Goal: Find specific fact: Find specific page/section

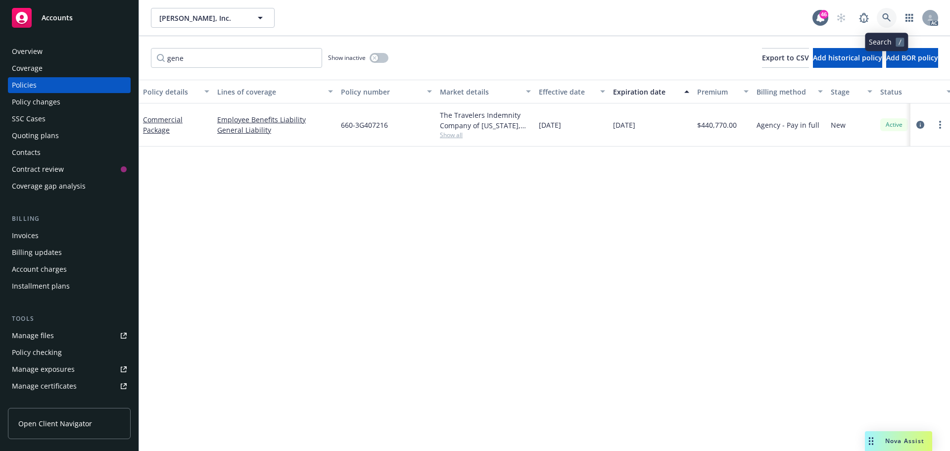
click at [885, 21] on icon at bounding box center [886, 17] width 9 height 9
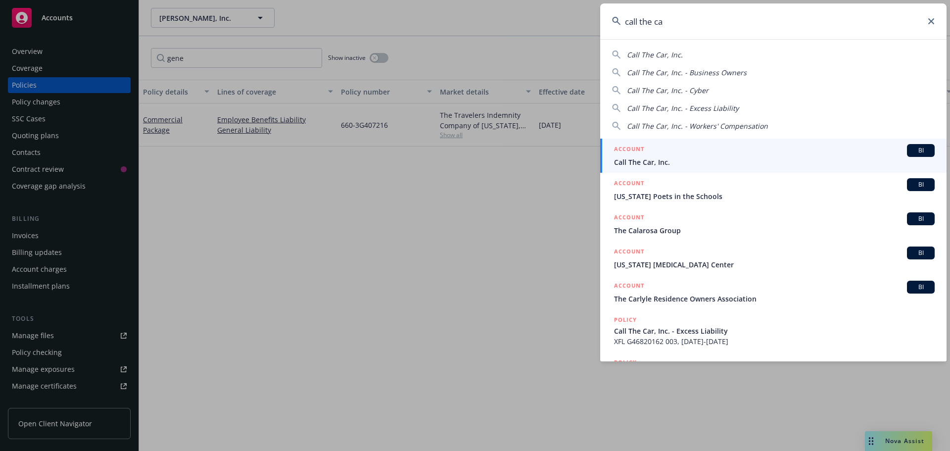
type input "call the ca"
click at [694, 156] on div "ACCOUNT BI" at bounding box center [774, 150] width 321 height 13
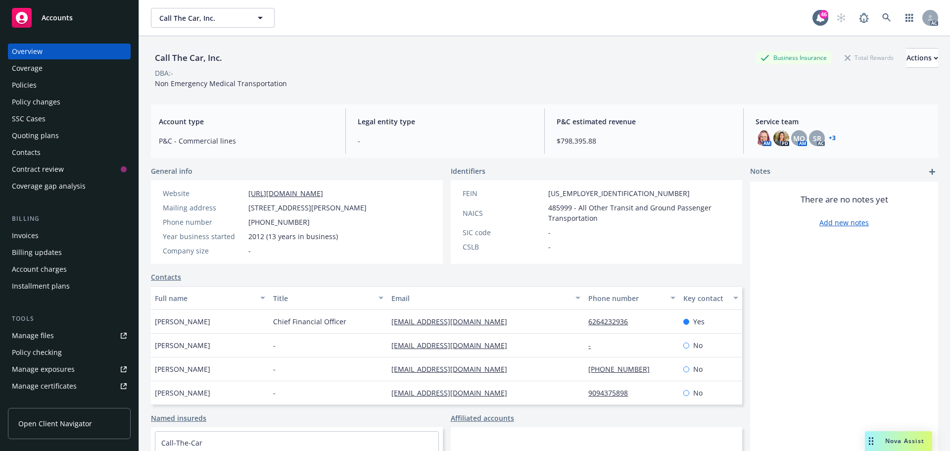
click at [33, 86] on div "Policies" at bounding box center [24, 85] width 25 height 16
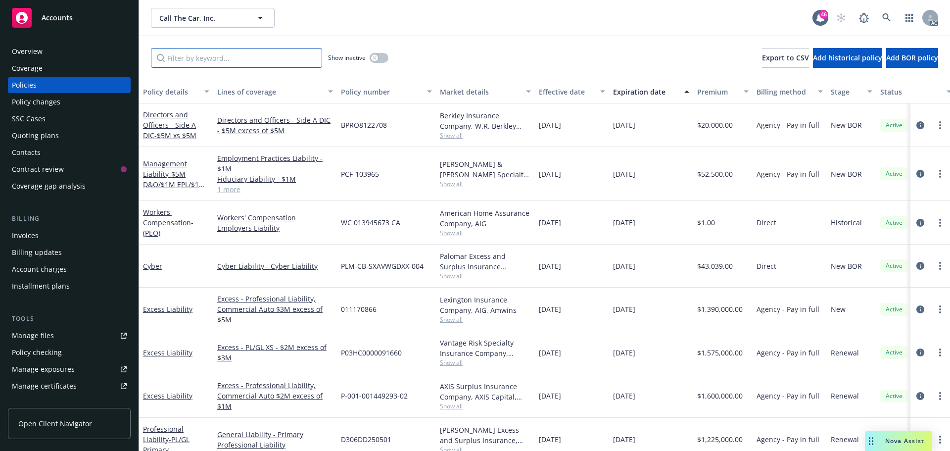
click at [275, 56] on input "Filter by keyword..." at bounding box center [236, 58] width 171 height 20
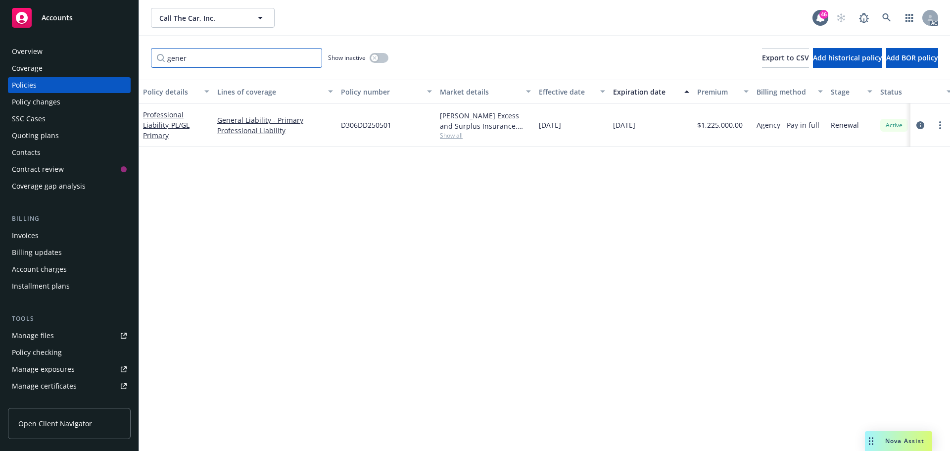
type input "gener"
click at [367, 124] on span "D306DD250501" at bounding box center [366, 125] width 50 height 10
copy span "D306DD250501"
click at [884, 23] on link at bounding box center [886, 18] width 20 height 20
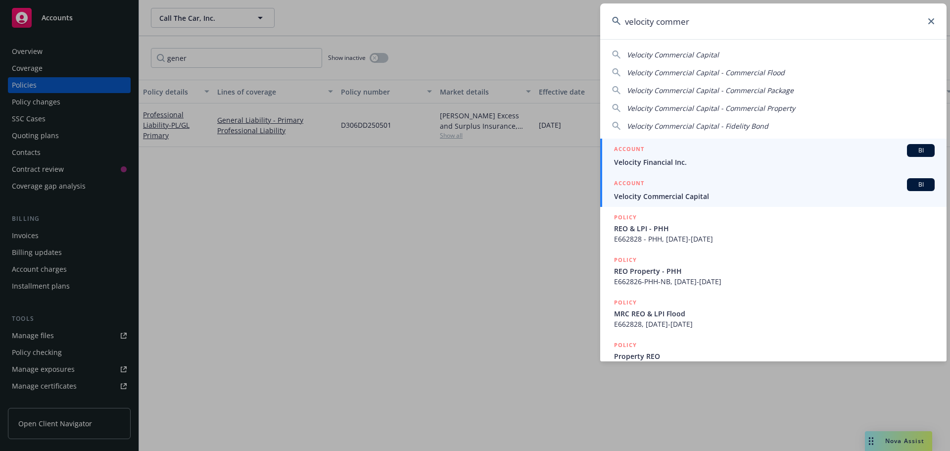
type input "velocity commer"
click at [698, 200] on span "Velocity Commercial Capital" at bounding box center [774, 196] width 321 height 10
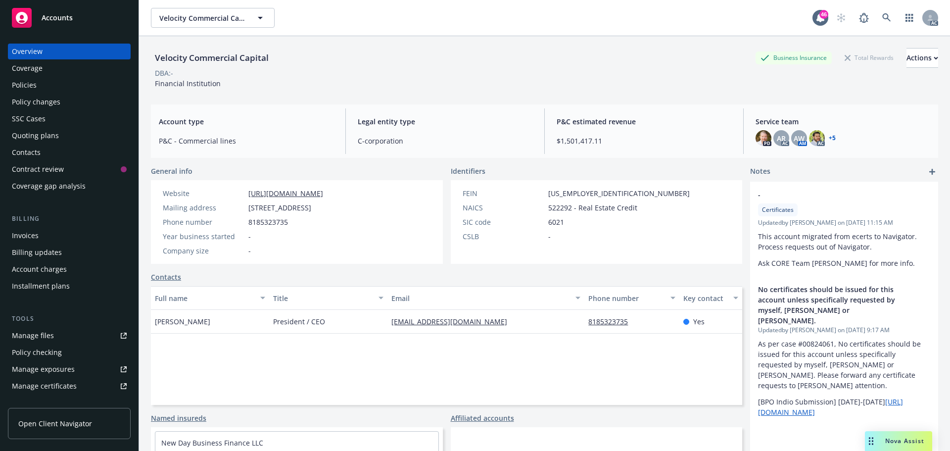
click at [33, 84] on div "Policies" at bounding box center [24, 85] width 25 height 16
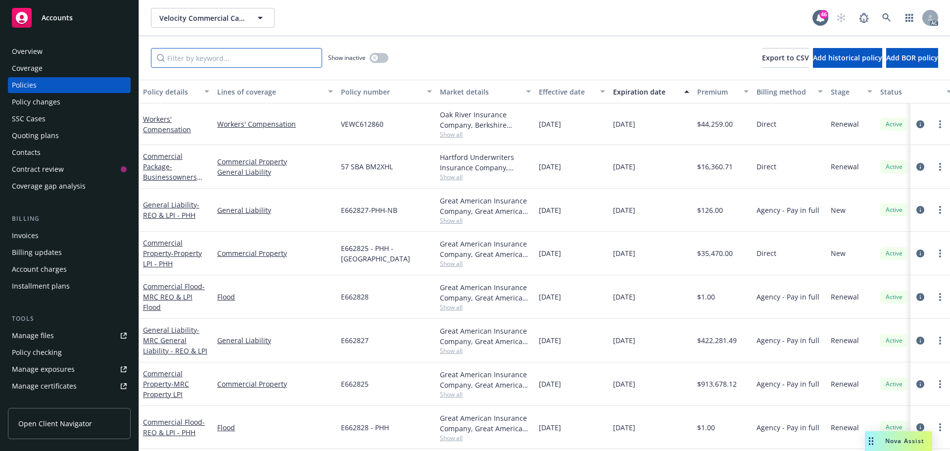
click at [266, 62] on input "Filter by keyword..." at bounding box center [236, 58] width 171 height 20
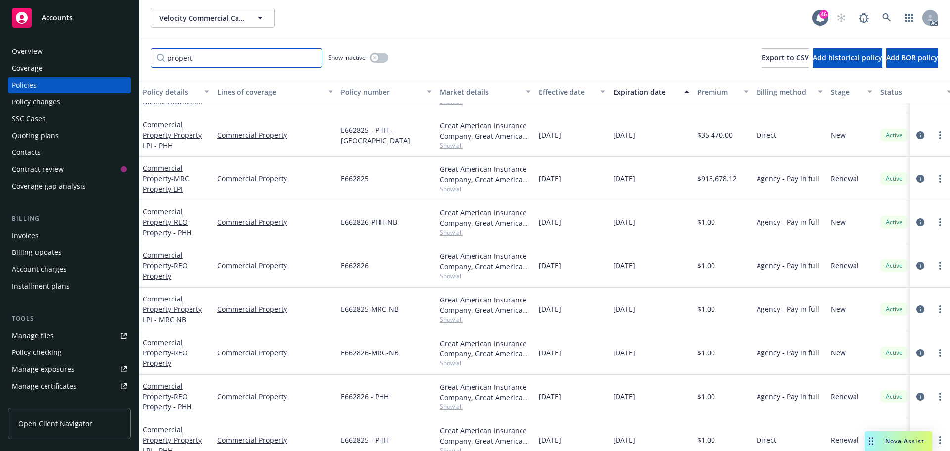
scroll to position [53, 0]
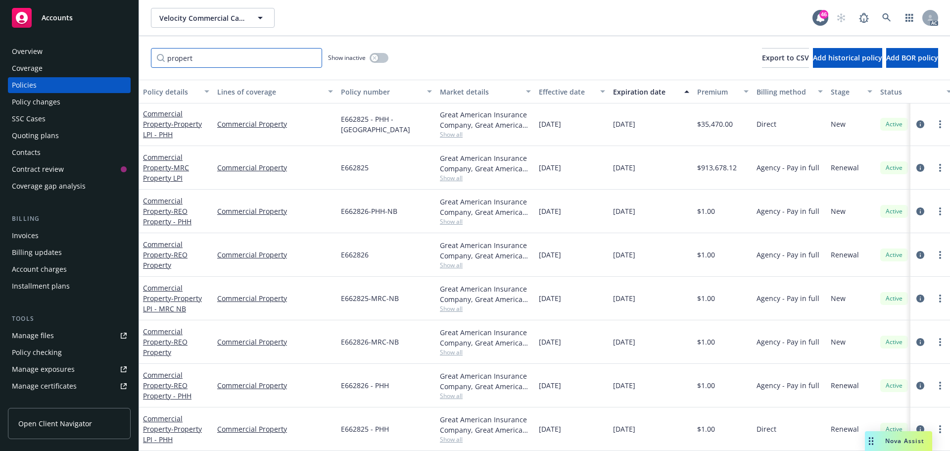
type input "propert"
click at [353, 162] on span "E662825" at bounding box center [355, 167] width 28 height 10
copy span "E662825"
click at [888, 18] on icon at bounding box center [886, 17] width 9 height 9
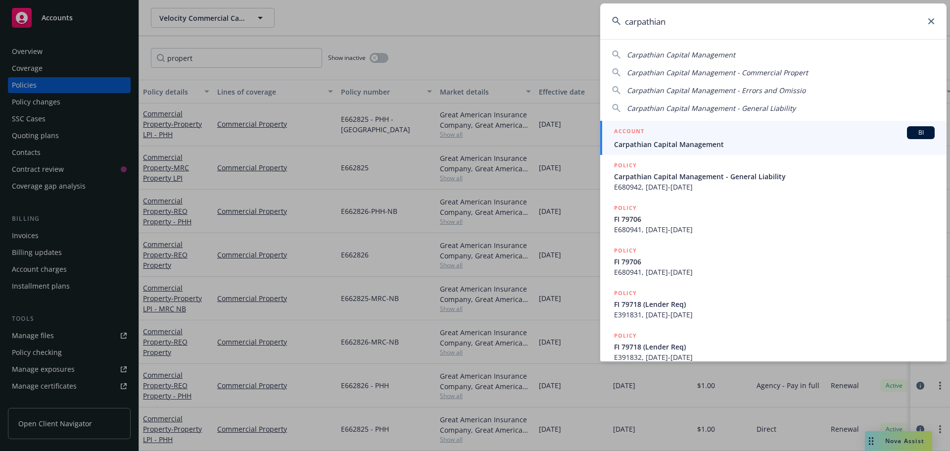
type input "carpathian"
click at [685, 141] on span "Carpathian Capital Management" at bounding box center [774, 144] width 321 height 10
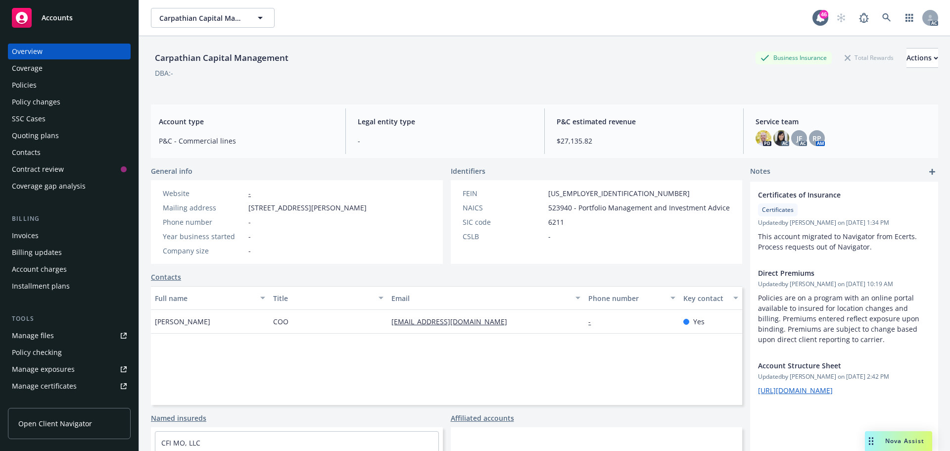
click at [34, 89] on div "Policies" at bounding box center [24, 85] width 25 height 16
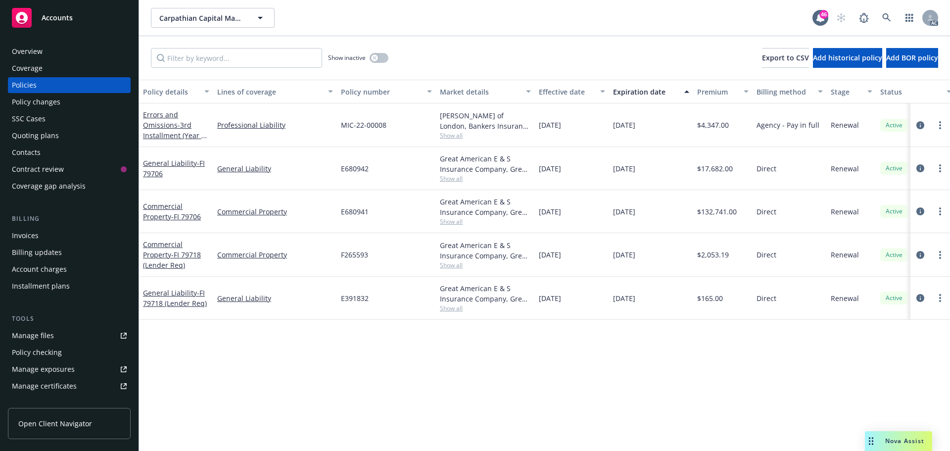
click at [358, 253] on span "F265593" at bounding box center [354, 254] width 27 height 10
copy span "F265593"
click at [26, 57] on div "Overview" at bounding box center [27, 52] width 31 height 16
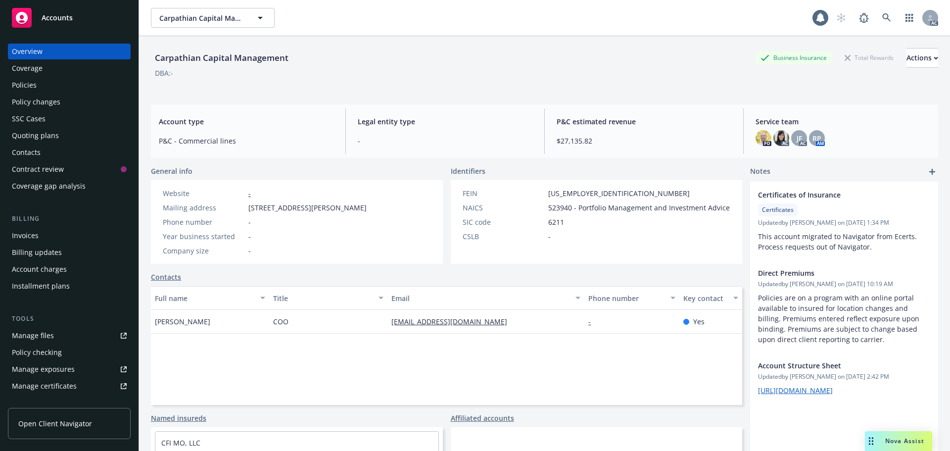
scroll to position [81, 0]
